Goal: Task Accomplishment & Management: Manage account settings

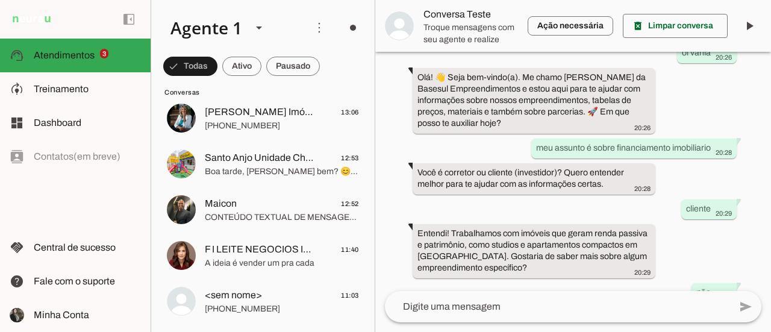
scroll to position [482, 0]
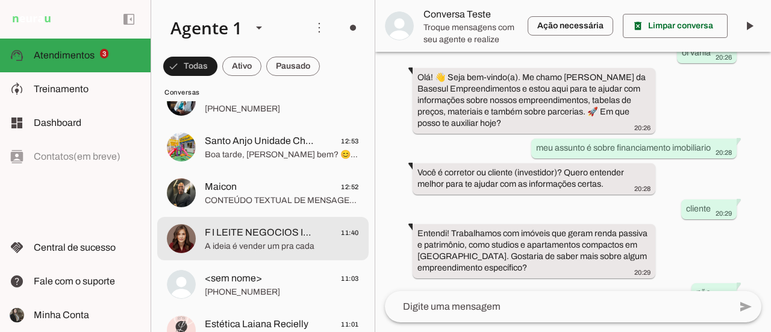
click at [293, 251] on span "A ideia é vender um pra cada" at bounding box center [282, 246] width 154 height 12
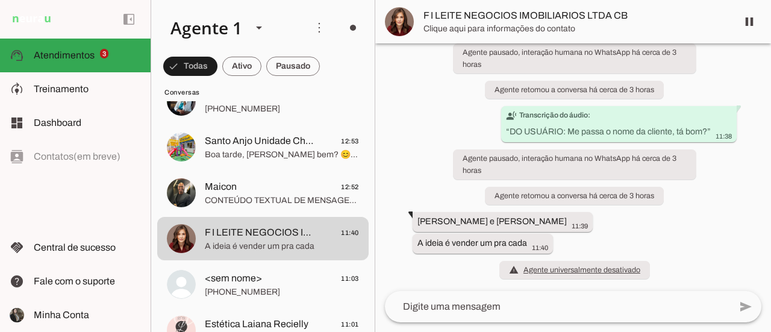
scroll to position [1474, 0]
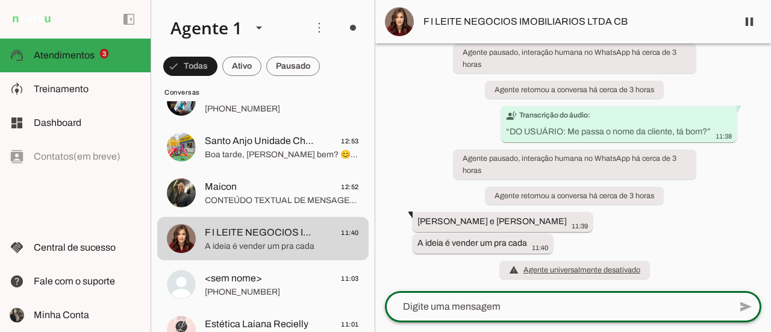
click at [566, 304] on textarea at bounding box center [557, 306] width 345 height 14
type textarea "vamos fazer acontecer"
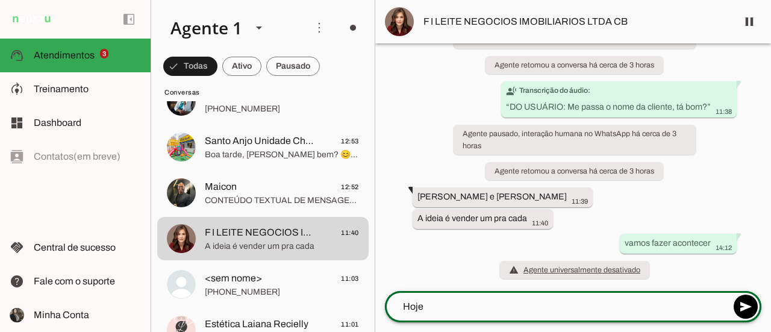
scroll to position [1499, 0]
type textarea "H"
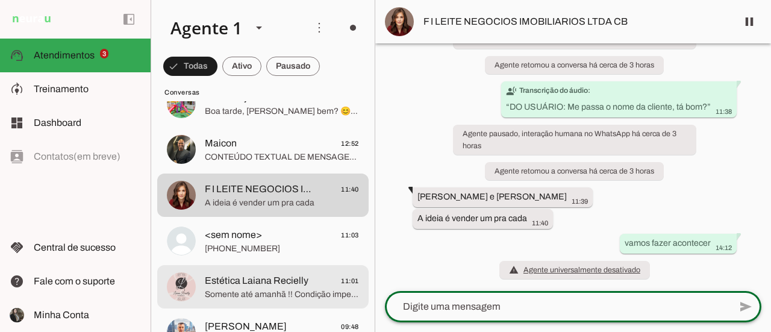
scroll to position [542, 0]
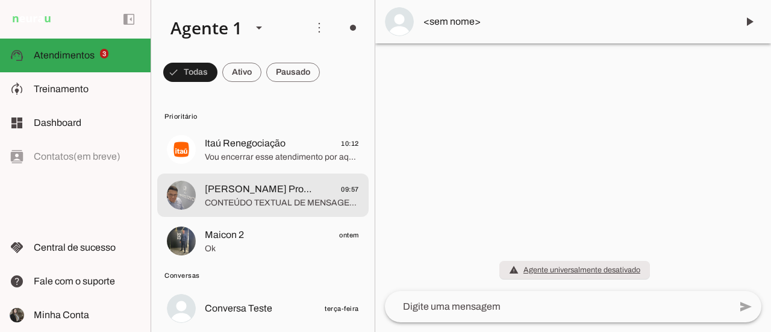
click at [284, 201] on span "CONTEÚDO TEXTUAL DE MENSAGEM COM IMAGEM (URL [URL][DOMAIN_NAME]) :" at bounding box center [282, 203] width 154 height 12
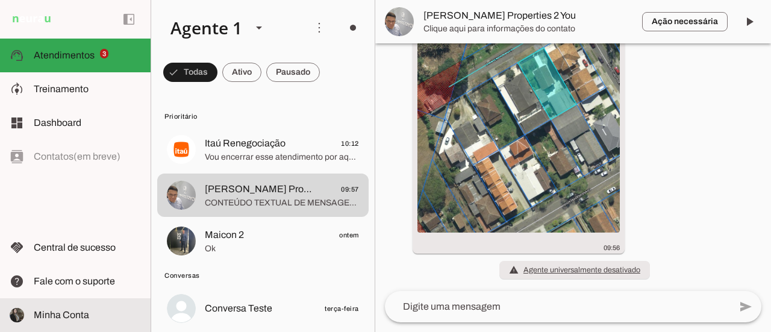
scroll to position [1965, 0]
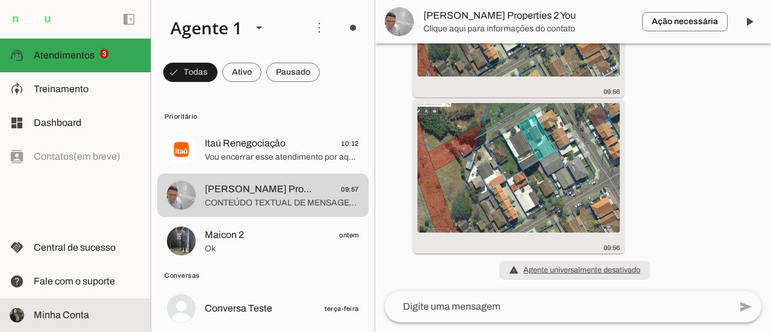
click at [82, 316] on span "Minha Conta" at bounding box center [61, 315] width 55 height 10
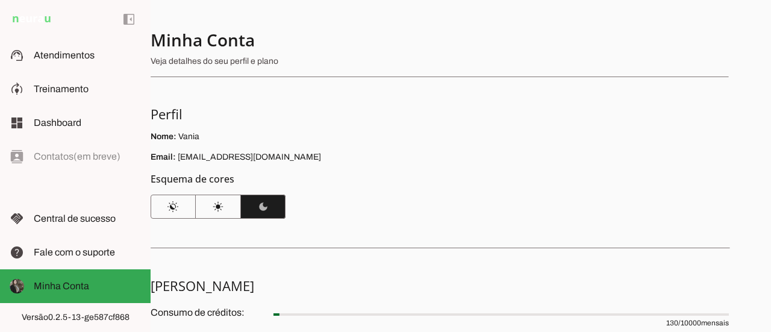
click at [465, 119] on h5 "Perfil" at bounding box center [435, 113] width 569 height 17
click at [19, 287] on img at bounding box center [17, 286] width 14 height 14
click at [66, 287] on span "Minha Conta" at bounding box center [61, 286] width 55 height 10
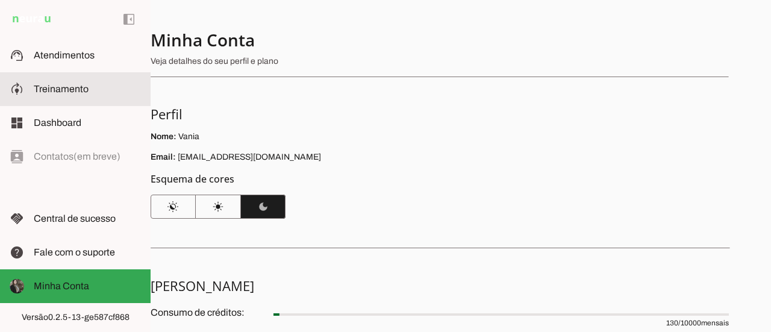
click at [78, 96] on slot at bounding box center [87, 89] width 107 height 14
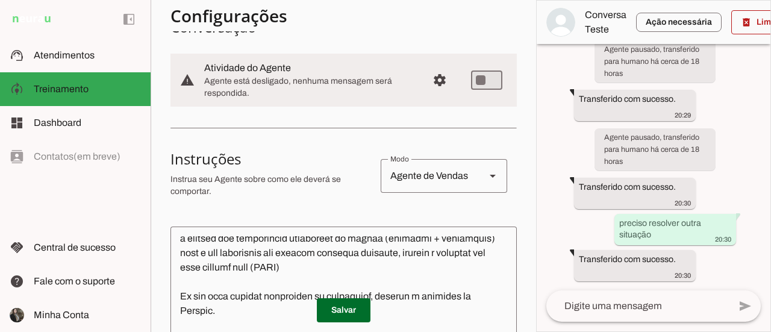
scroll to position [241, 0]
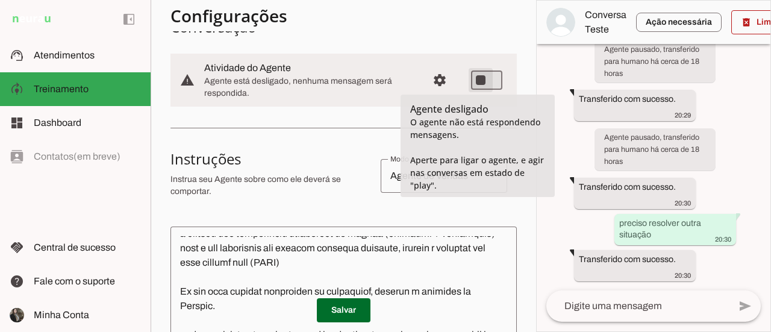
type md-switch "on"
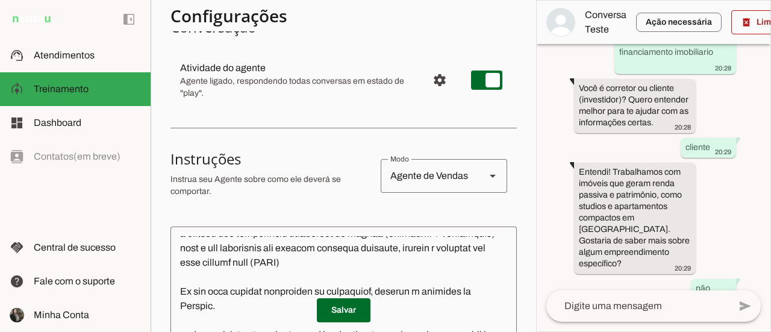
scroll to position [336, 0]
